Goal: Task Accomplishment & Management: Manage account settings

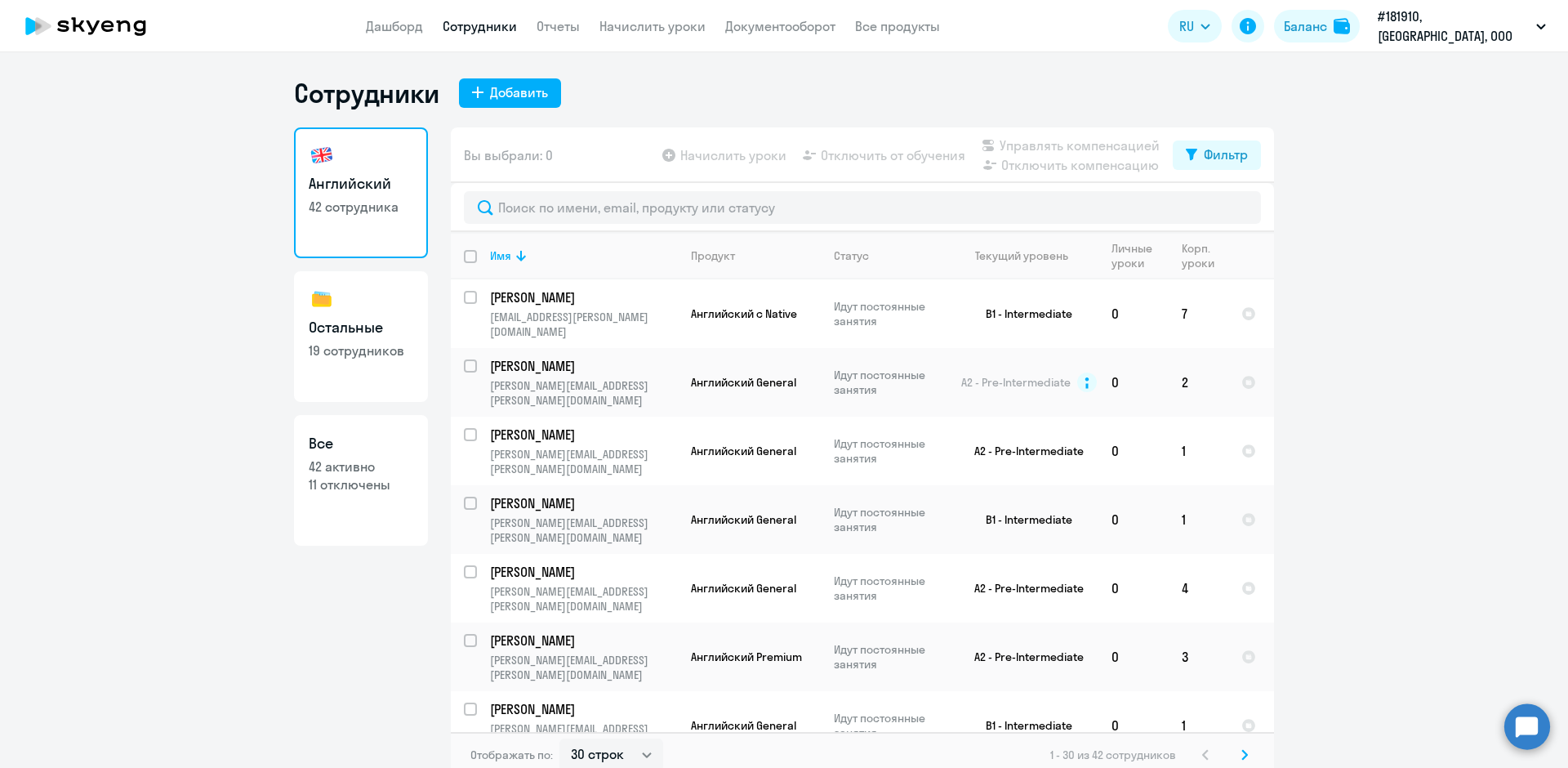
select select "30"
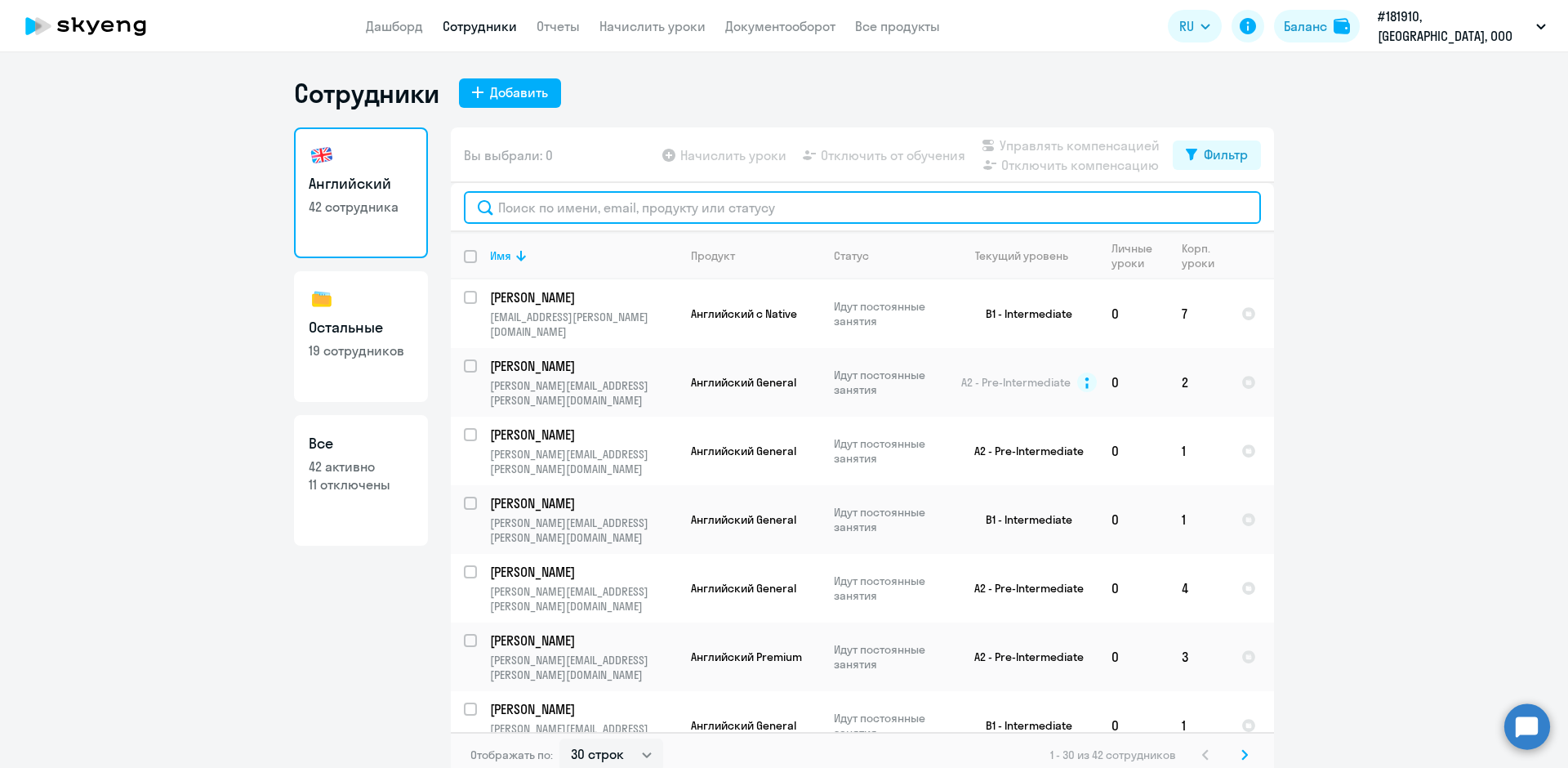
click at [652, 209] on input "text" at bounding box center [863, 207] width 797 height 33
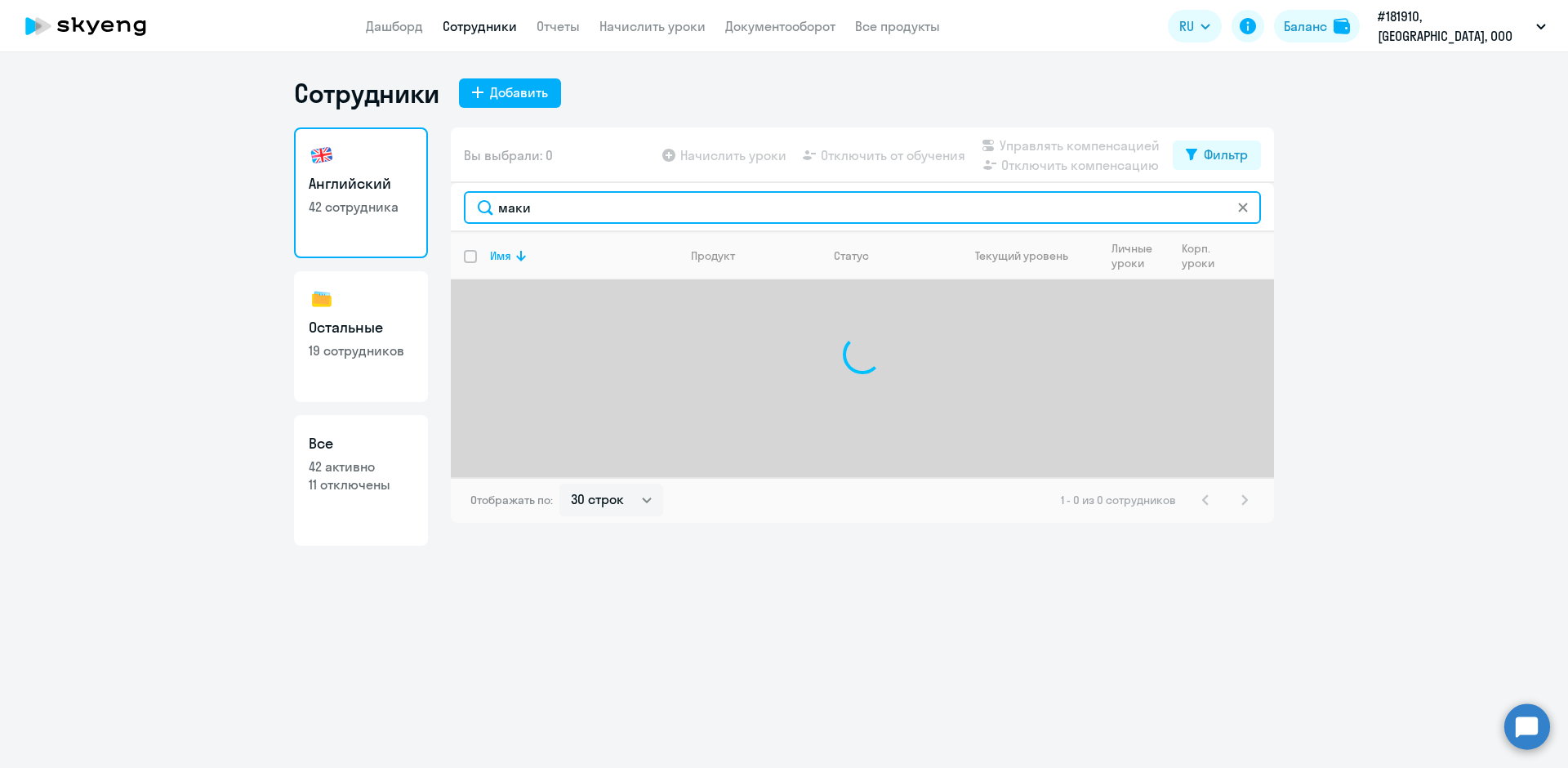
type input "мак"
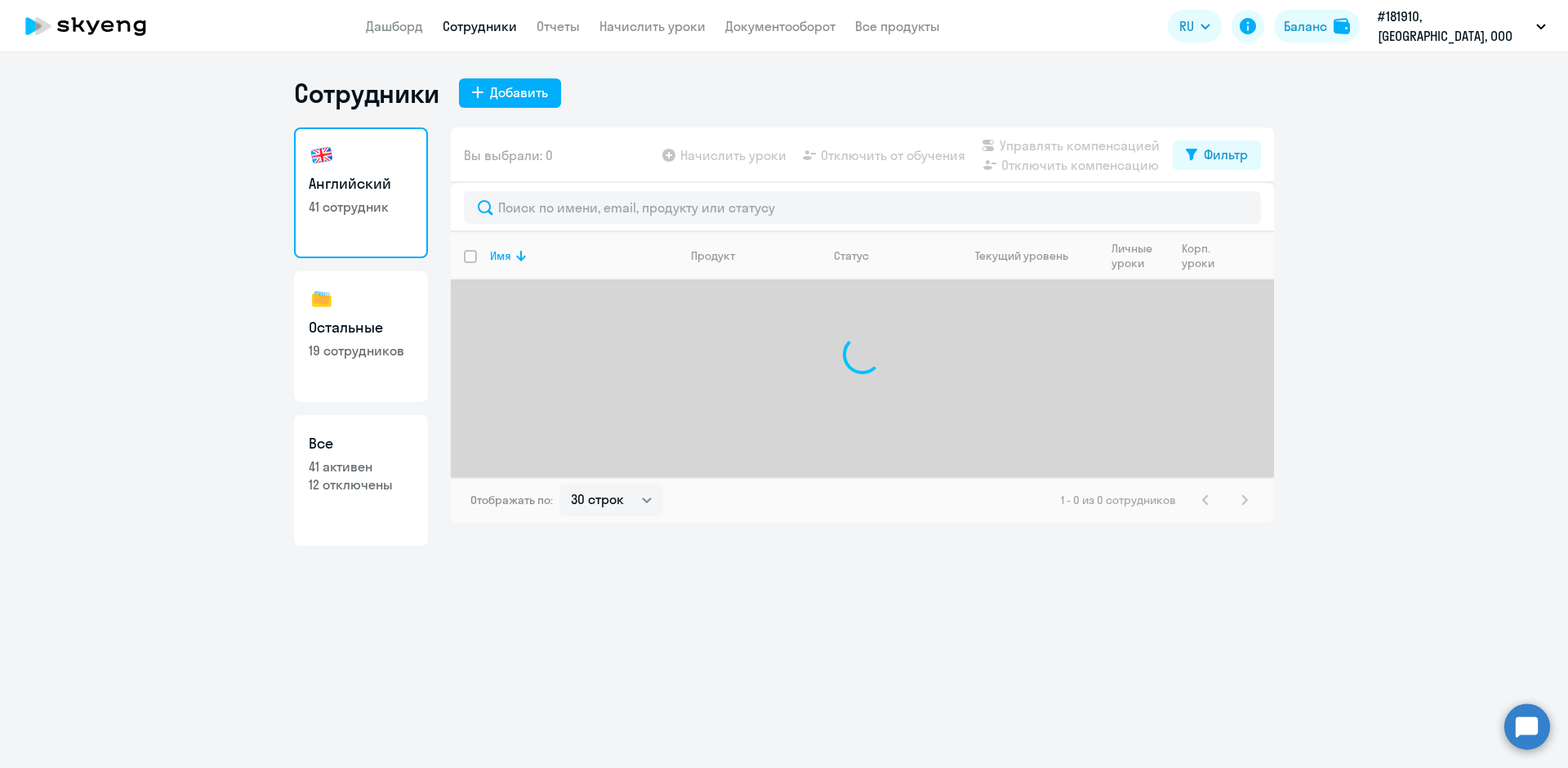
select select "30"
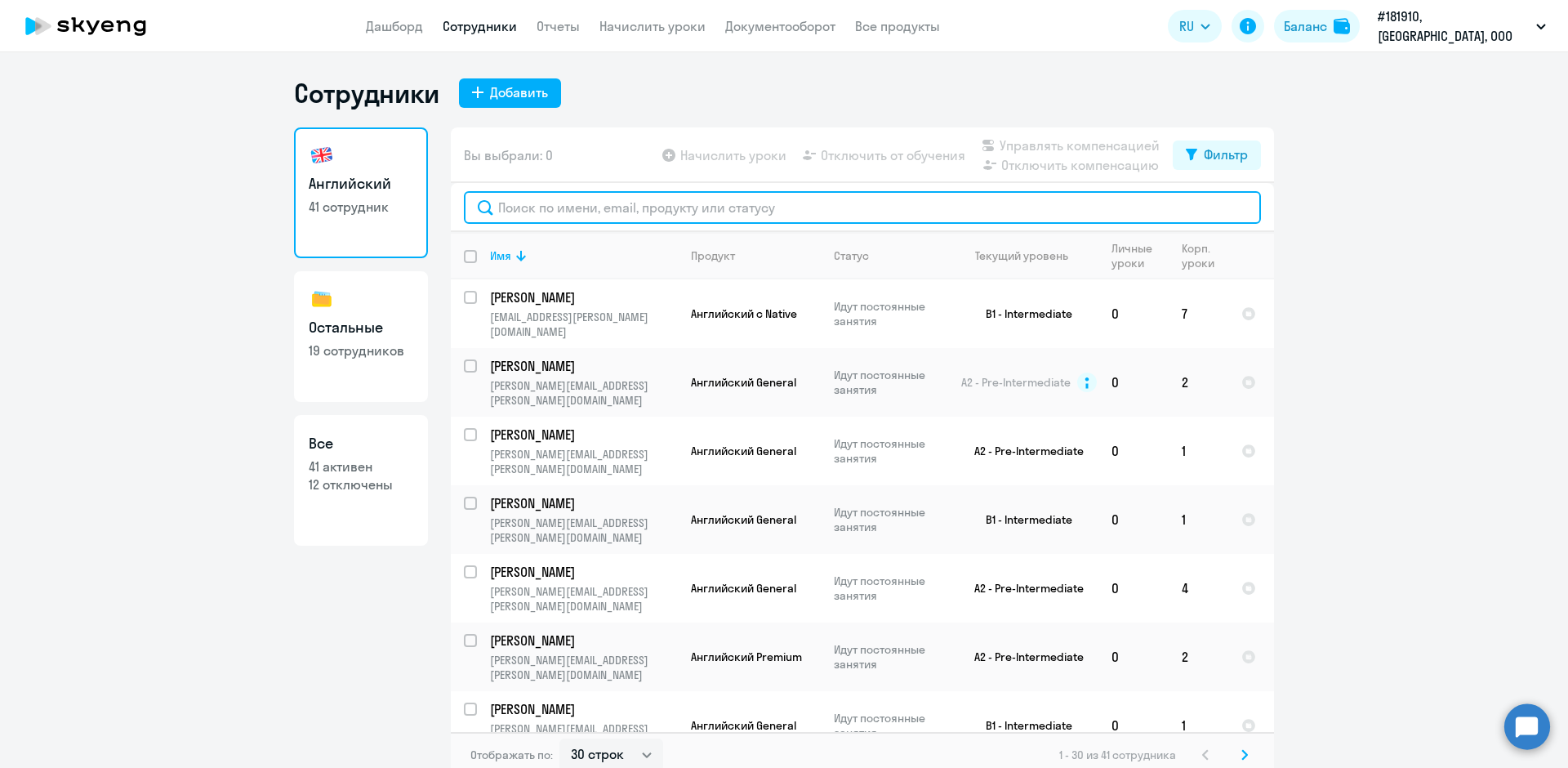
click at [529, 203] on input "text" at bounding box center [863, 207] width 797 height 33
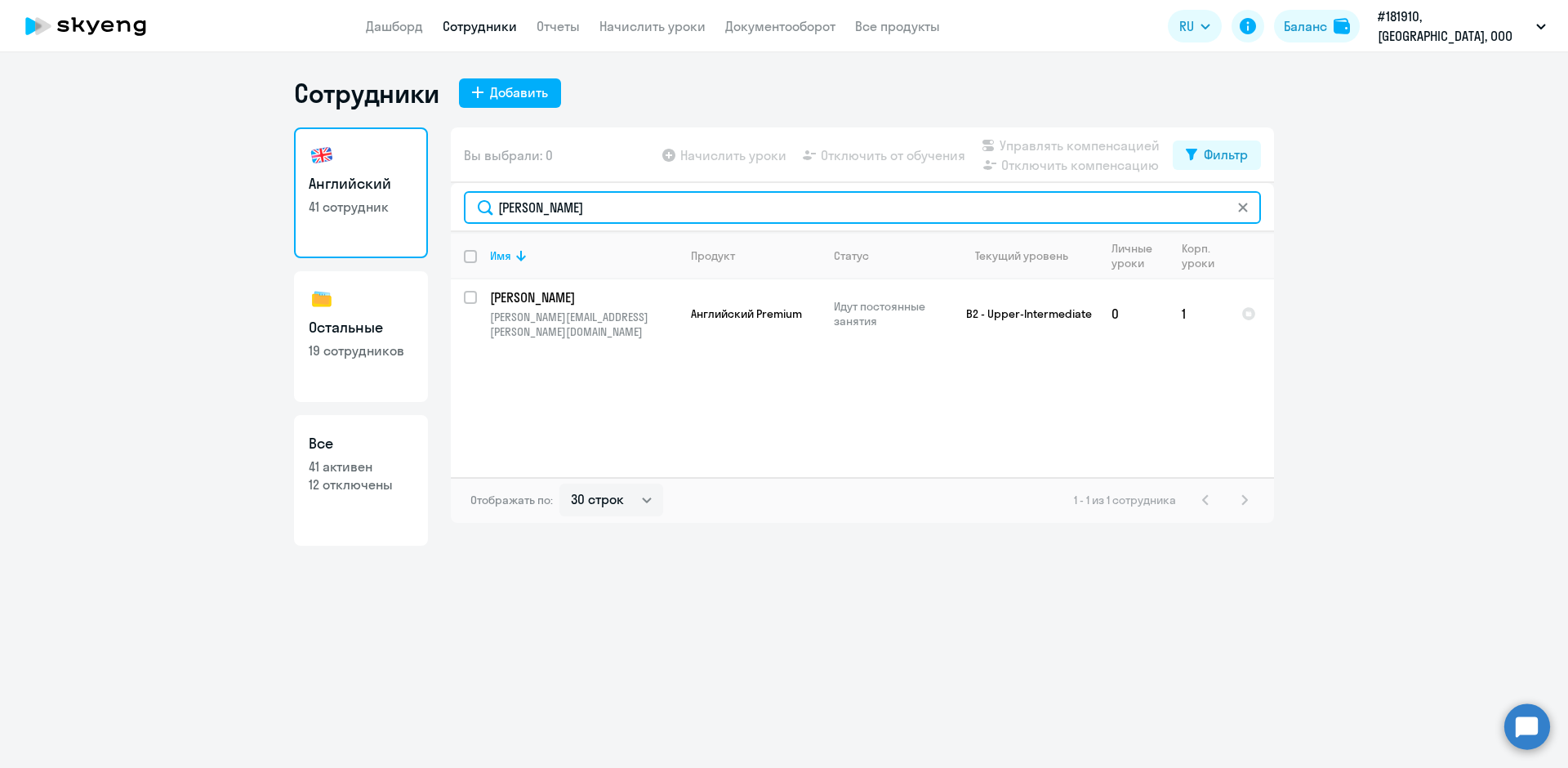
type input "[PERSON_NAME]"
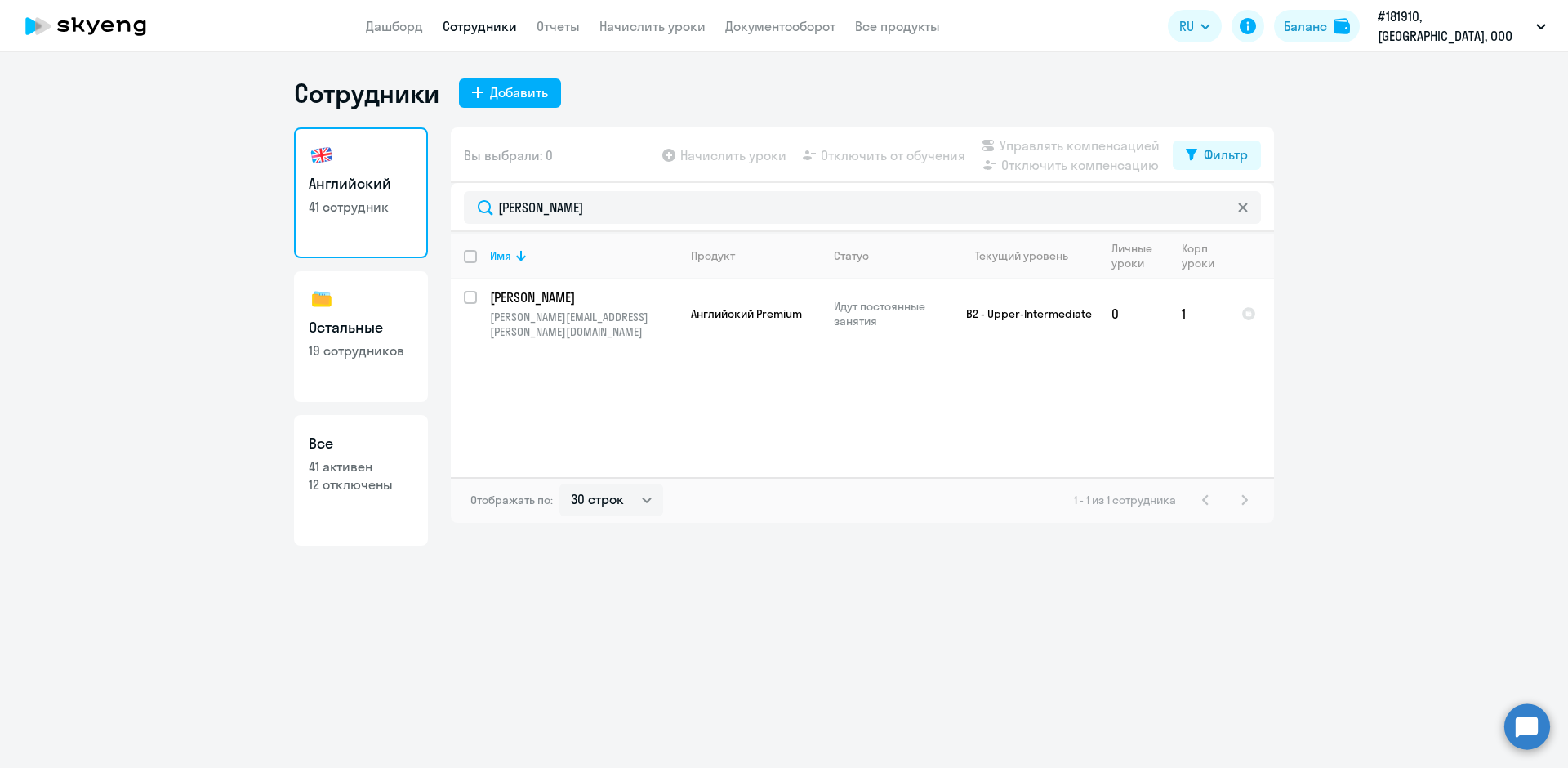
click at [629, 35] on app-menu-item-link "Начислить уроки" at bounding box center [652, 27] width 106 height 20
click at [643, 22] on link "Начислить уроки" at bounding box center [652, 26] width 106 height 17
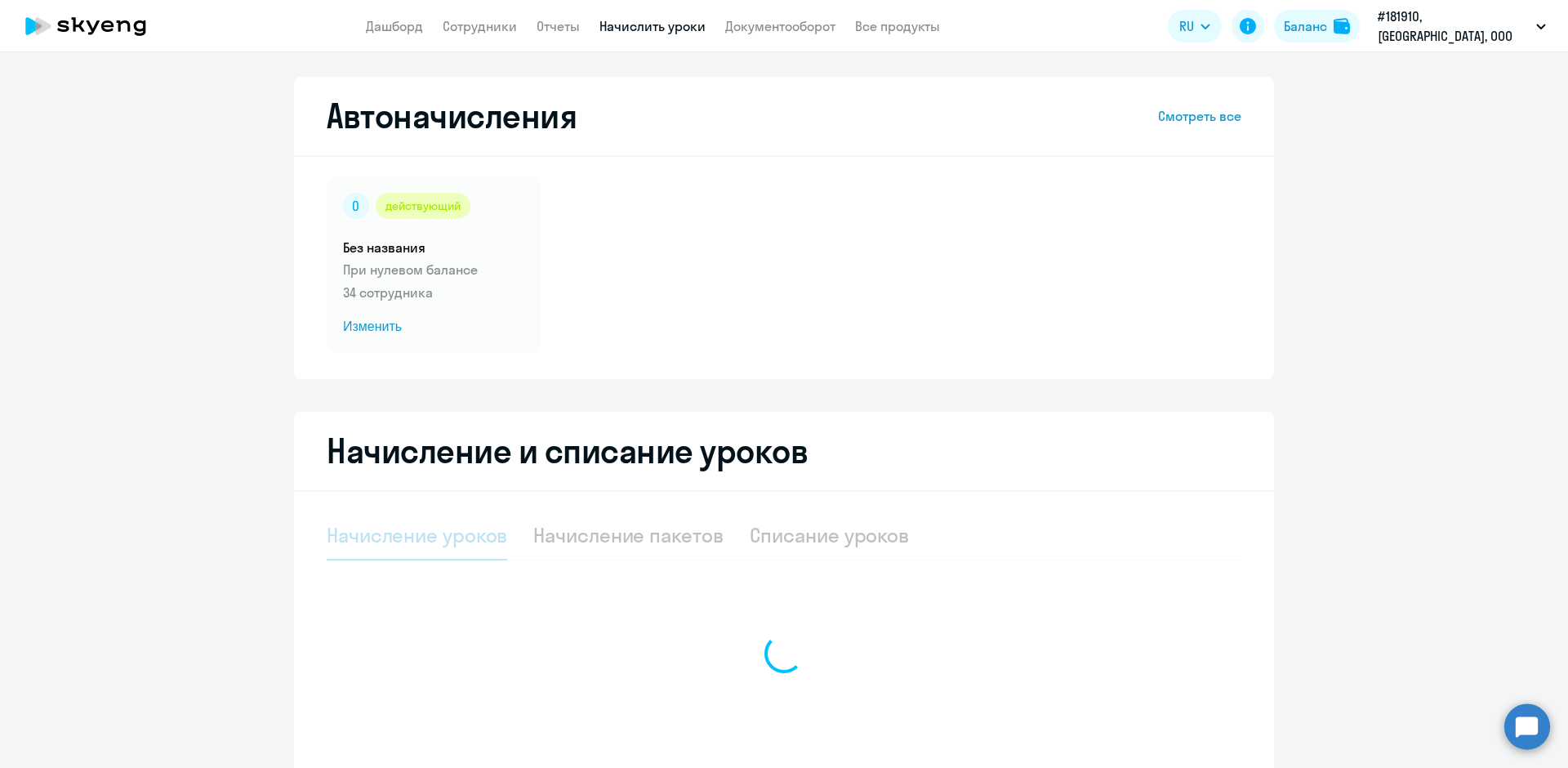
select select "10"
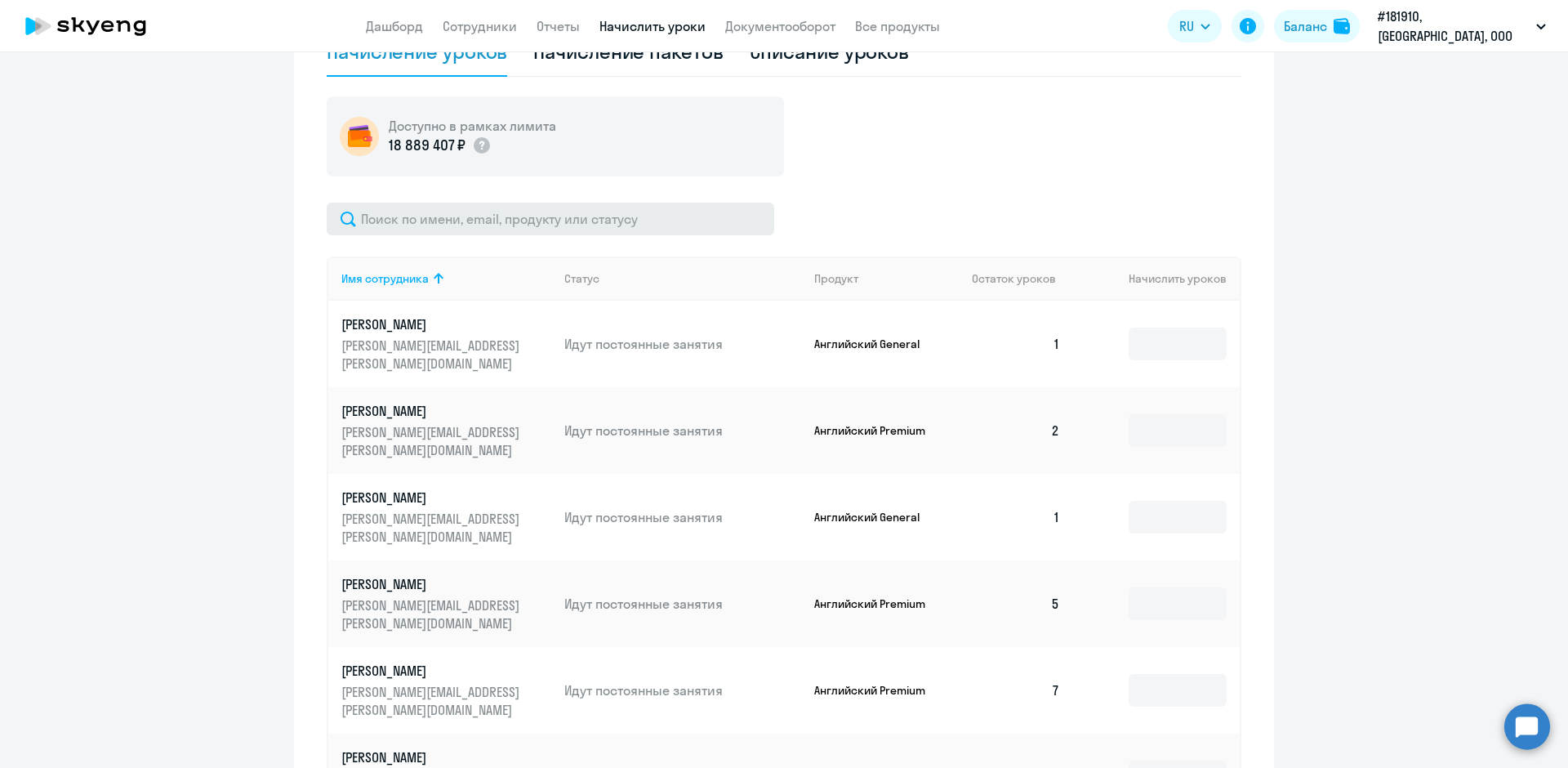
scroll to position [409, 0]
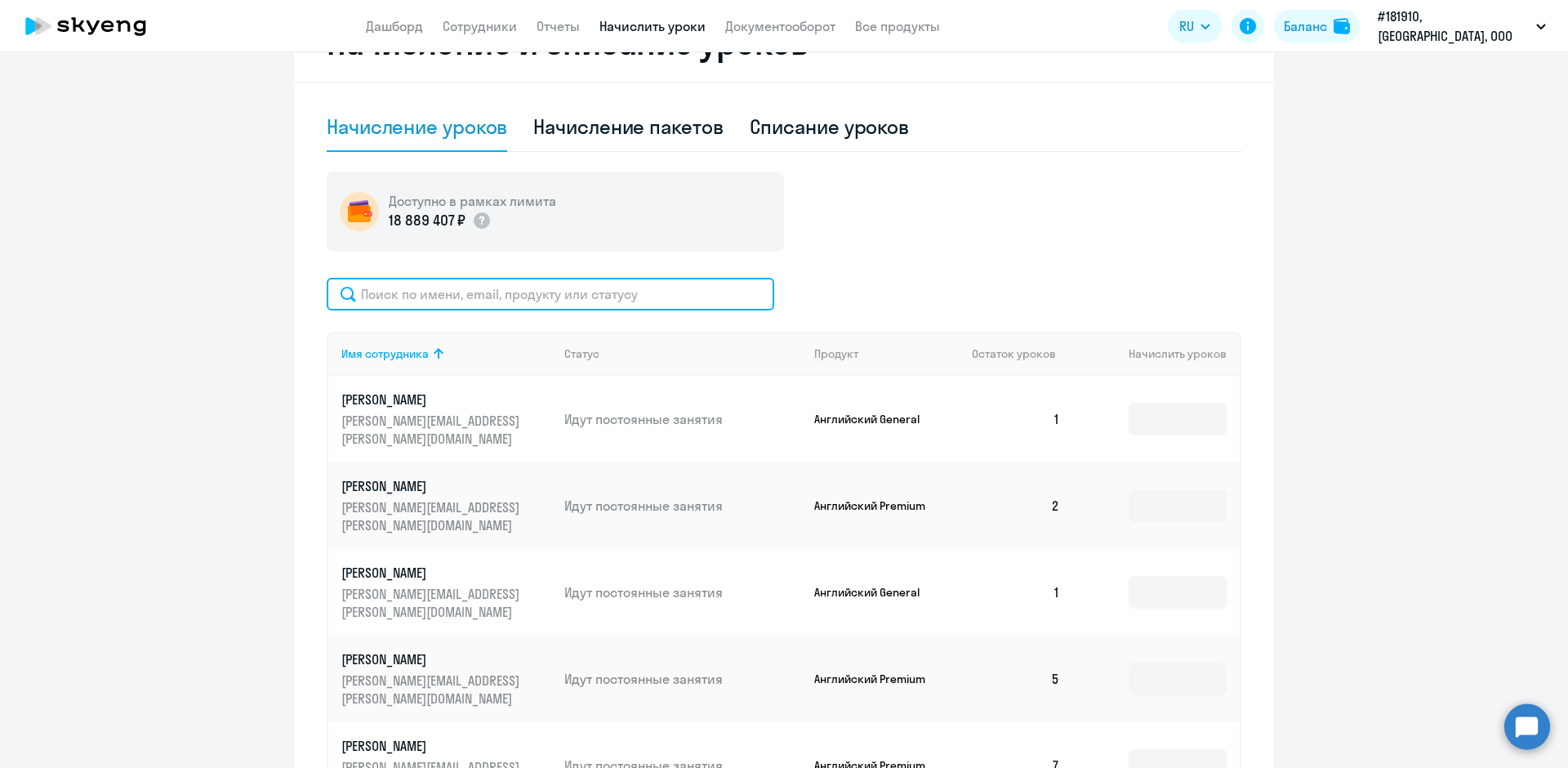
click at [421, 294] on input "text" at bounding box center [550, 294] width 447 height 33
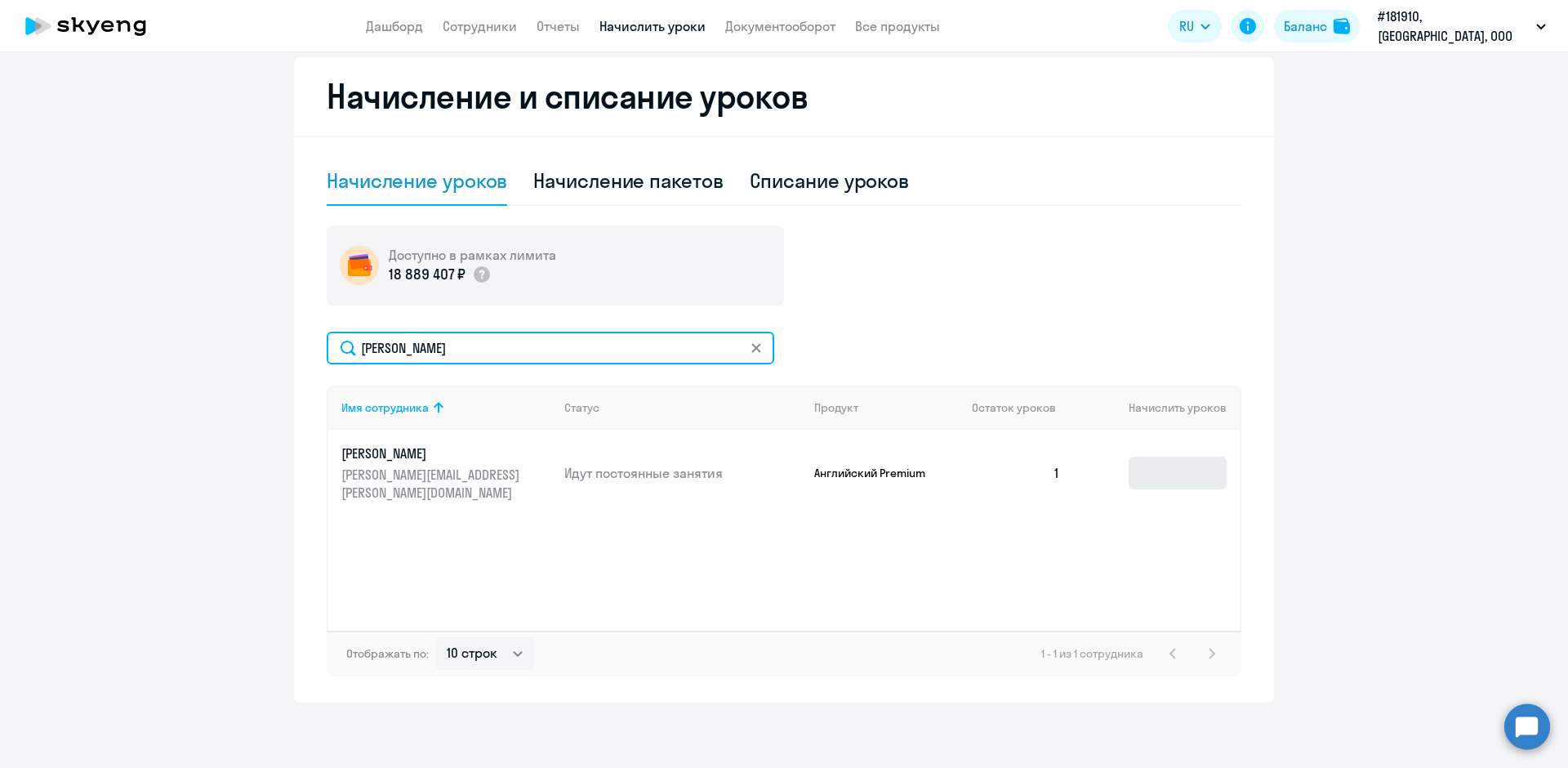
type input "[PERSON_NAME]"
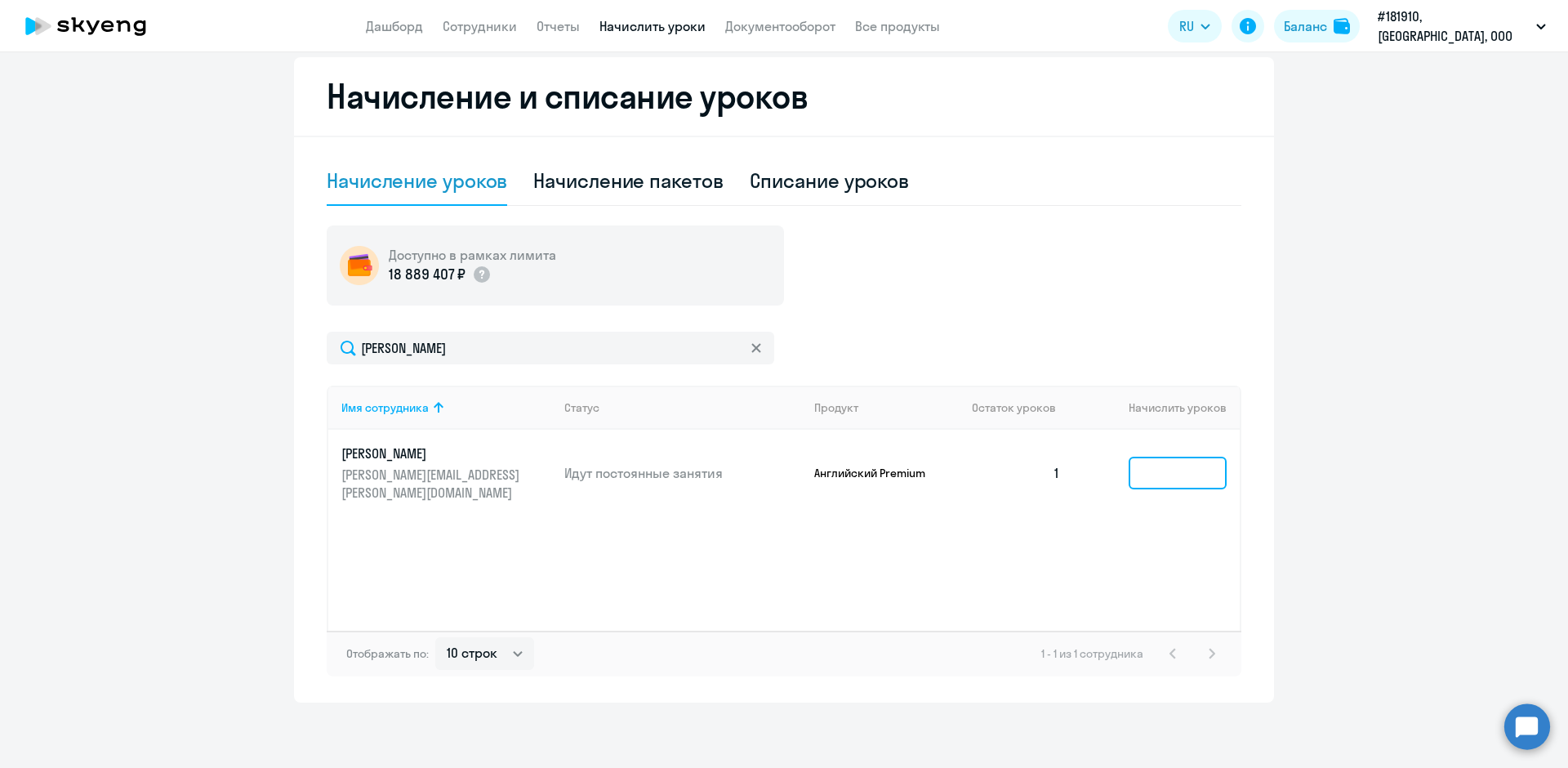
click at [1169, 456] on input at bounding box center [1178, 472] width 98 height 33
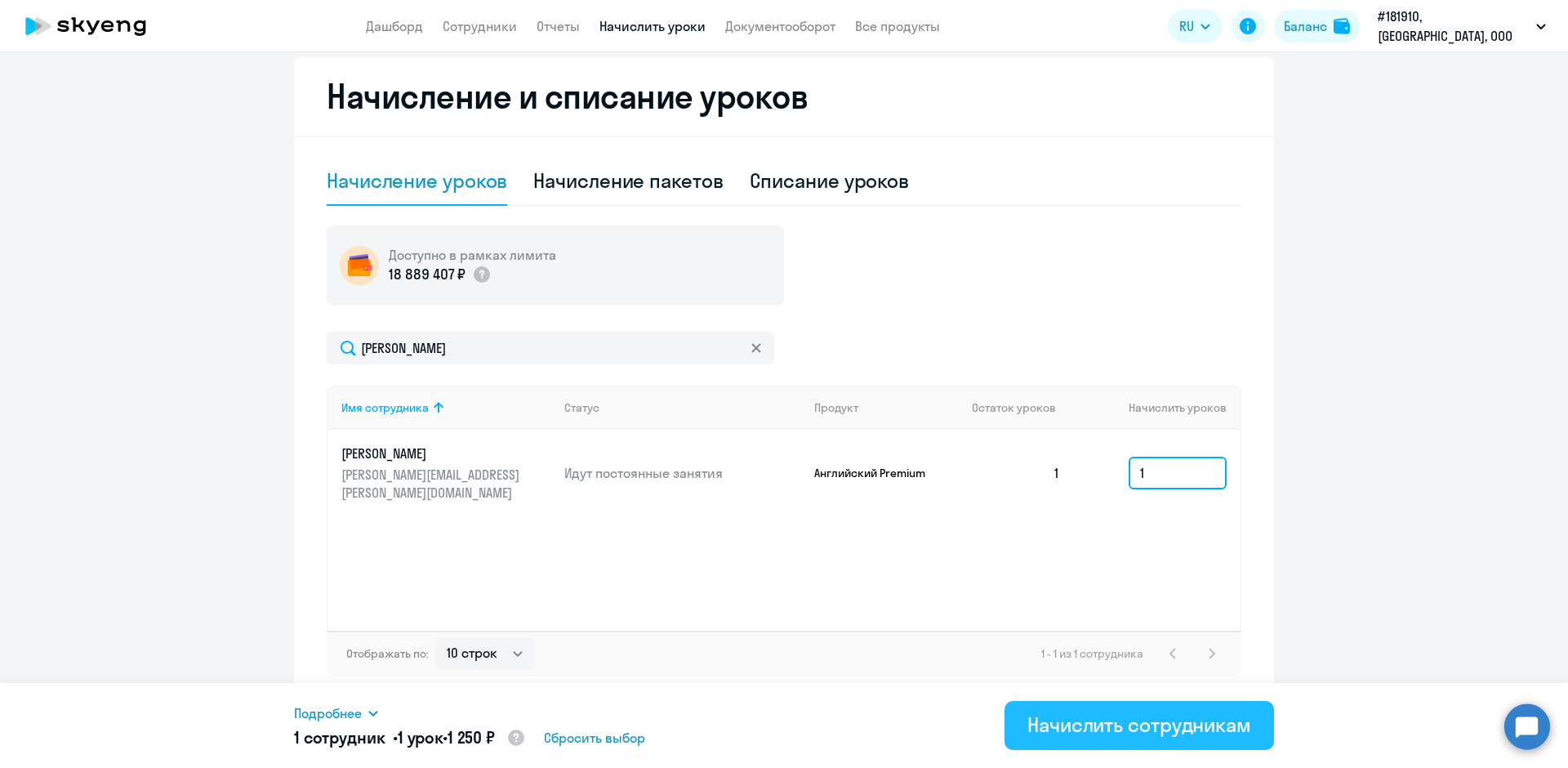
type input "1"
click at [1137, 722] on div "Начислить сотрудникам" at bounding box center [1139, 724] width 224 height 26
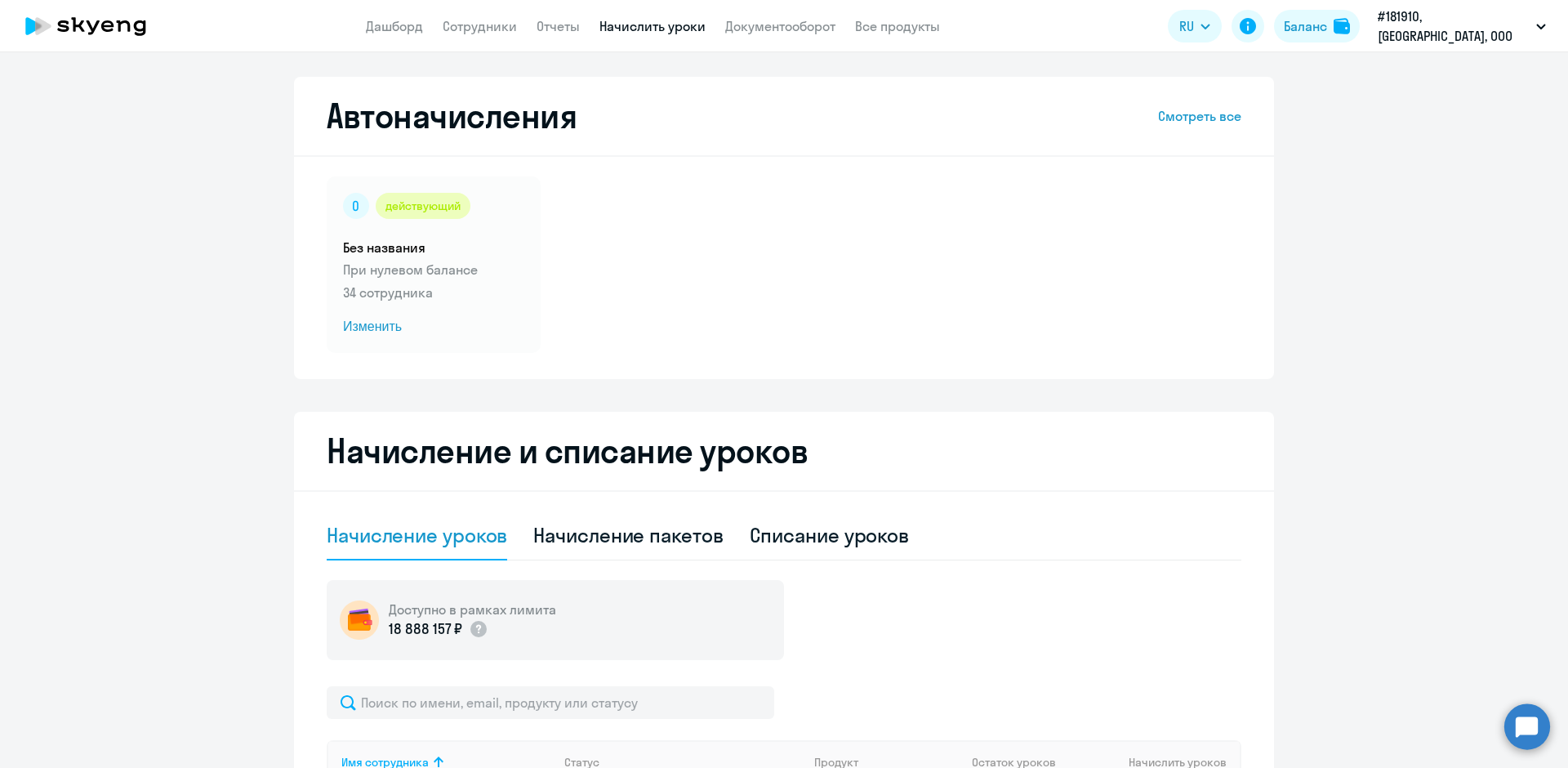
select select "10"
click at [508, 19] on link "Сотрудники" at bounding box center [480, 26] width 75 height 17
select select "30"
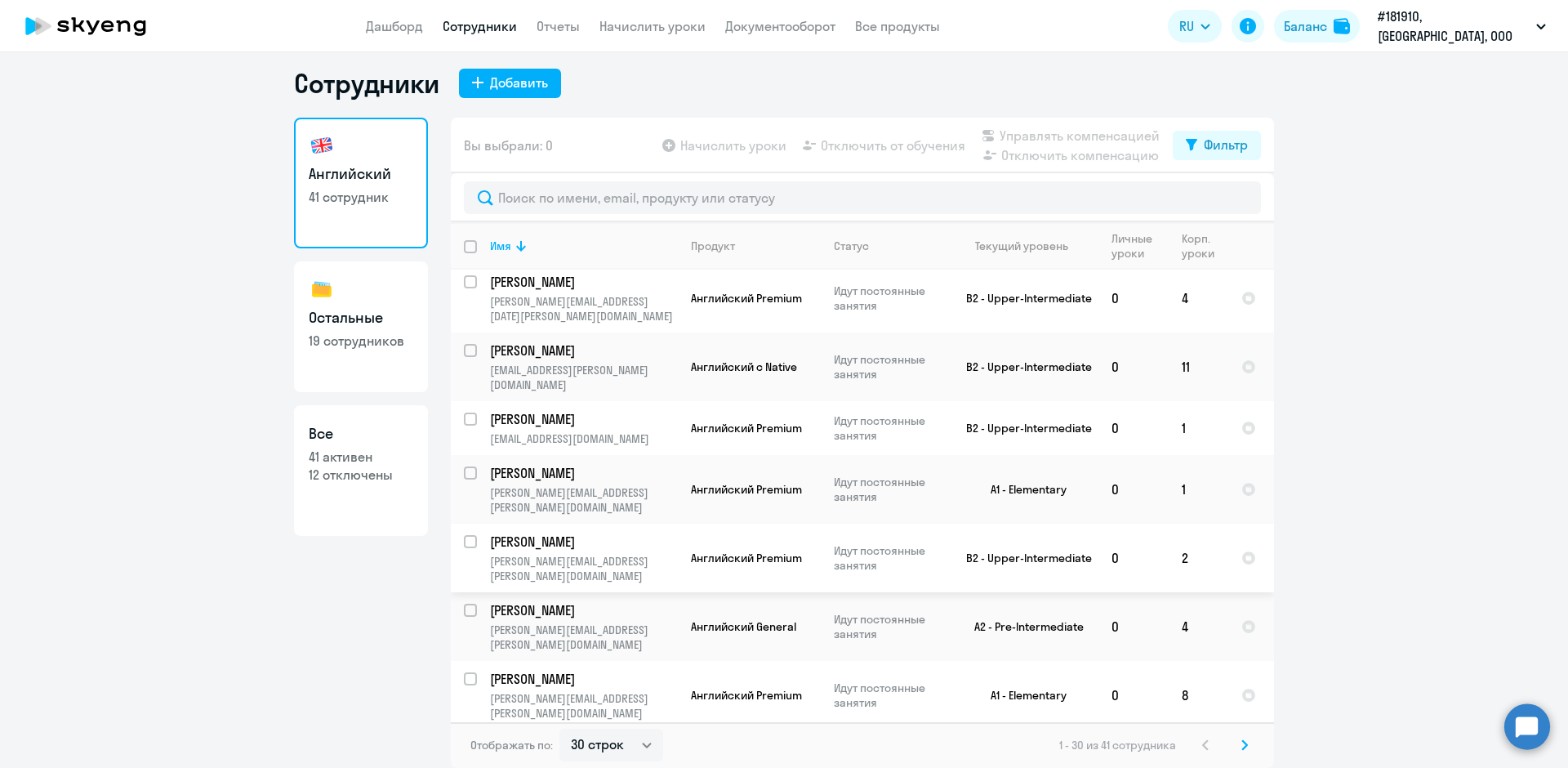
scroll to position [1143, 0]
